Goal: Communication & Community: Answer question/provide support

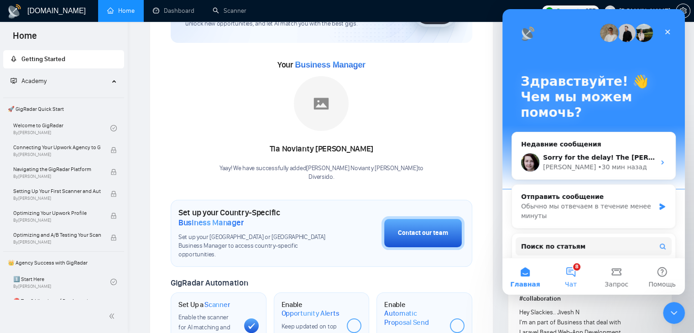
click at [577, 276] on button "8 Чат" at bounding box center [571, 276] width 46 height 37
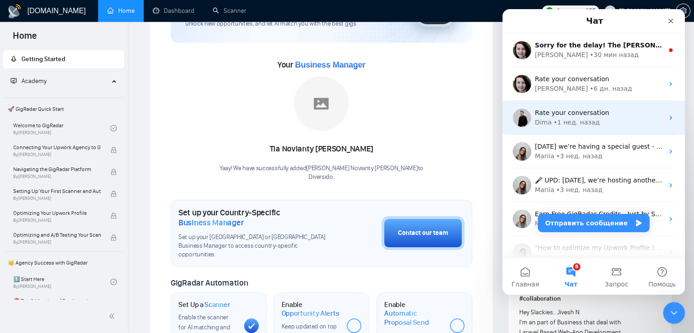
click at [590, 55] on div "• 30 мин назад" at bounding box center [614, 55] width 49 height 10
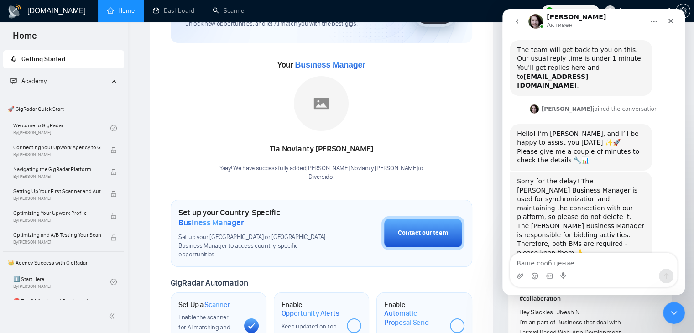
scroll to position [150, 0]
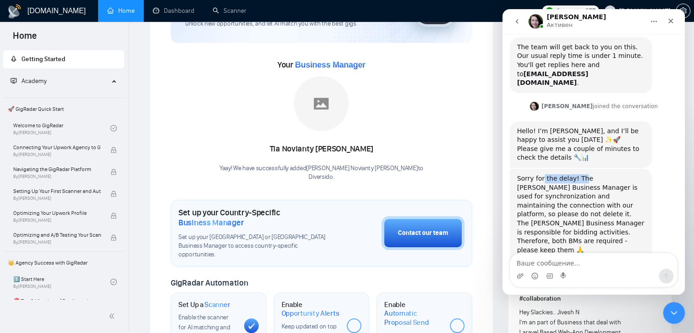
drag, startPoint x: 541, startPoint y: 163, endPoint x: 578, endPoint y: 158, distance: 37.7
click at [578, 174] on div "Sorry for the delay! The [PERSON_NAME] Business Manager is used for synchroniza…" at bounding box center [581, 223] width 128 height 99
drag, startPoint x: 552, startPoint y: 169, endPoint x: 590, endPoint y: 170, distance: 38.4
click at [590, 174] on div "Sorry for the delay! The [PERSON_NAME] Business Manager is used for synchroniza…" at bounding box center [581, 223] width 128 height 99
drag, startPoint x: 554, startPoint y: 179, endPoint x: 559, endPoint y: 181, distance: 5.8
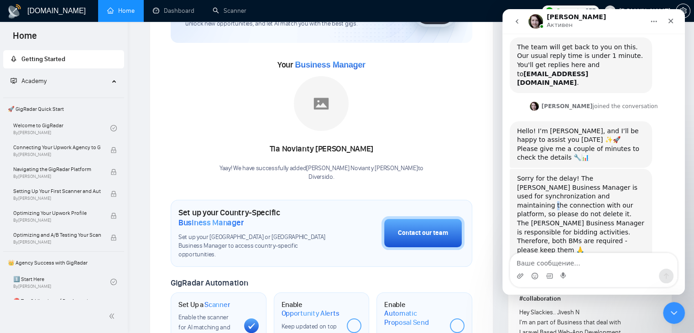
click at [559, 181] on div "Sorry for the delay! The [PERSON_NAME] Business Manager is used for synchroniza…" at bounding box center [581, 223] width 128 height 99
drag, startPoint x: 549, startPoint y: 189, endPoint x: 607, endPoint y: 190, distance: 57.5
click at [607, 190] on div "Sorry for the delay! The [PERSON_NAME] Business Manager is used for synchroniza…" at bounding box center [581, 223] width 128 height 99
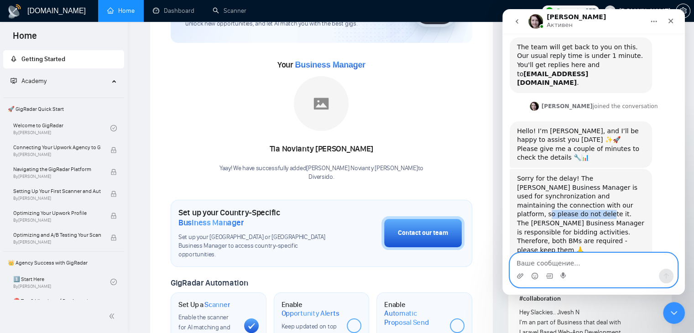
click at [561, 263] on textarea "Ваше сообщение..." at bounding box center [593, 261] width 167 height 16
type textarea "П"
type textarea "Got it, thank you for explaining!"
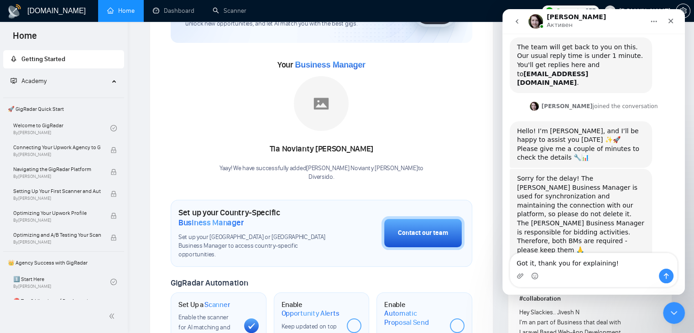
click at [672, 271] on div "Мессенджер Intercom" at bounding box center [666, 276] width 15 height 15
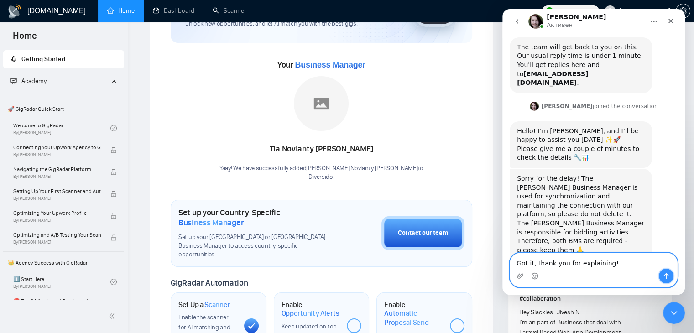
click at [668, 274] on icon "Отправить сообщение…" at bounding box center [666, 276] width 5 height 6
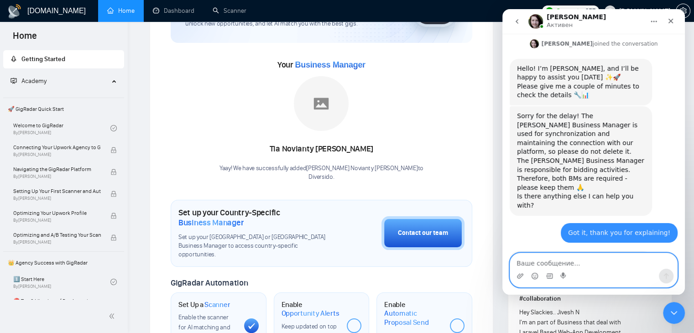
scroll to position [214, 0]
click at [587, 263] on textarea "Ваше сообщение..." at bounding box center [593, 261] width 167 height 16
type textarea "That is all, thanks!"
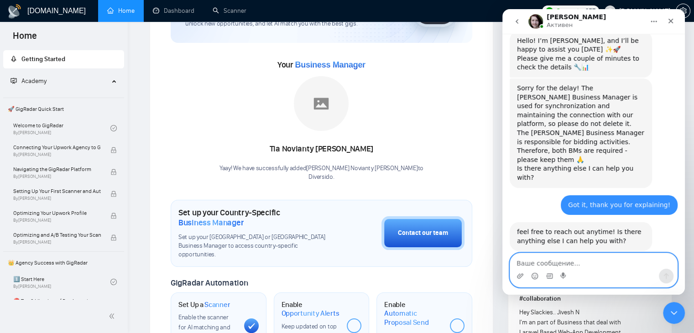
scroll to position [241, 0]
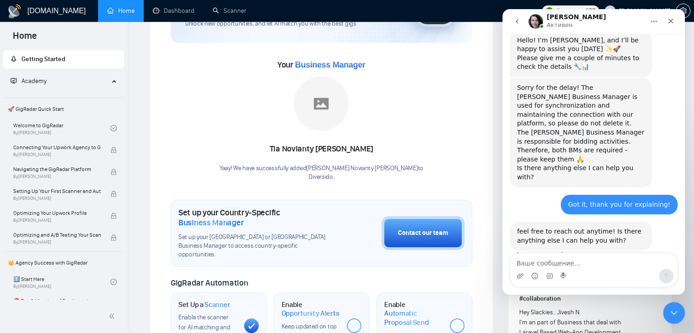
click at [221, 111] on div "Your Business Manager [PERSON_NAME] [PERSON_NAME]! We have successfully added T…" at bounding box center [322, 120] width 302 height 124
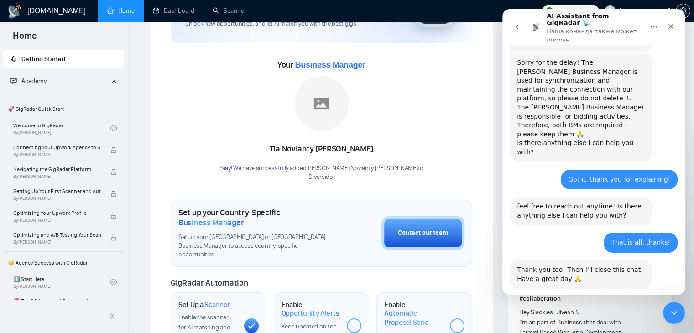
scroll to position [300, 0]
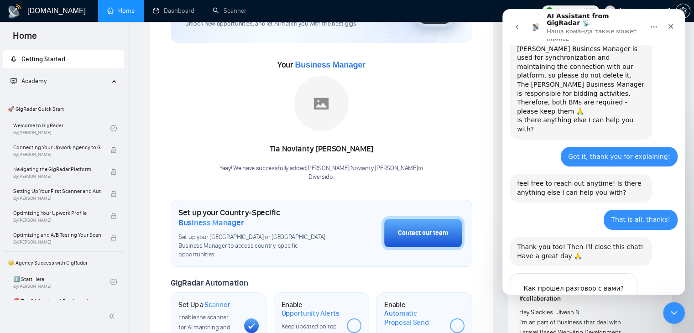
click at [616, 299] on span "Великолепно" at bounding box center [617, 307] width 16 height 16
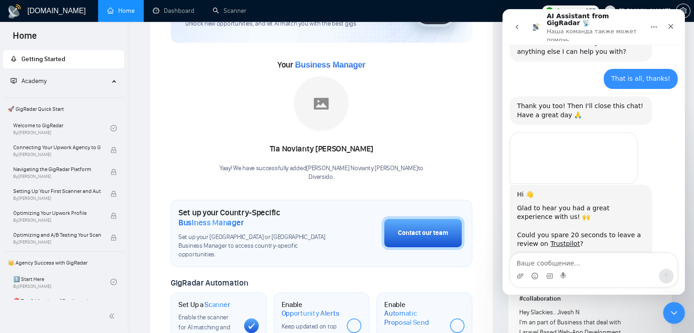
scroll to position [479, 0]
